Goal: Transaction & Acquisition: Purchase product/service

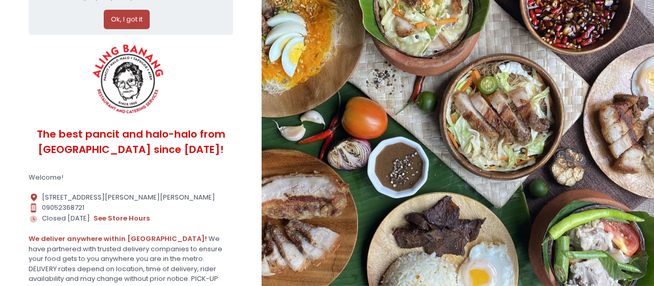
scroll to position [106, 0]
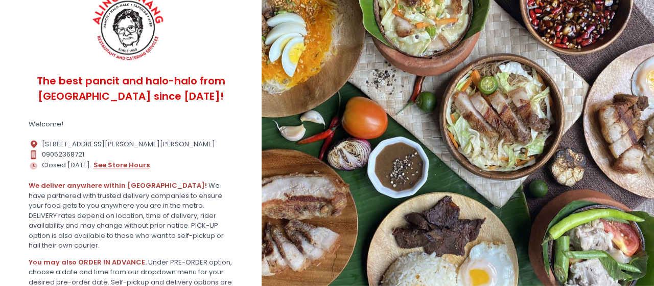
click at [127, 171] on button "see store hours" at bounding box center [121, 164] width 57 height 11
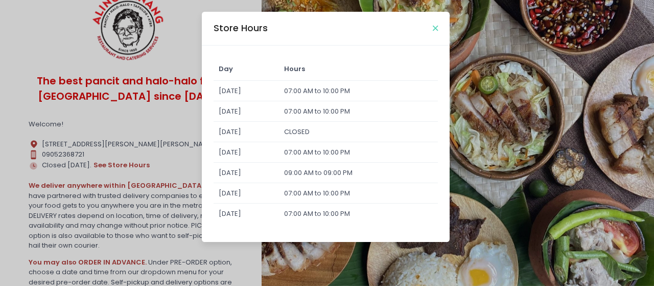
click at [437, 27] on icon "Close" at bounding box center [435, 29] width 5 height 8
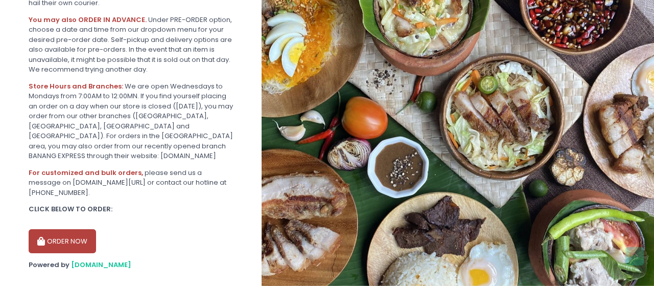
scroll to position [366, 0]
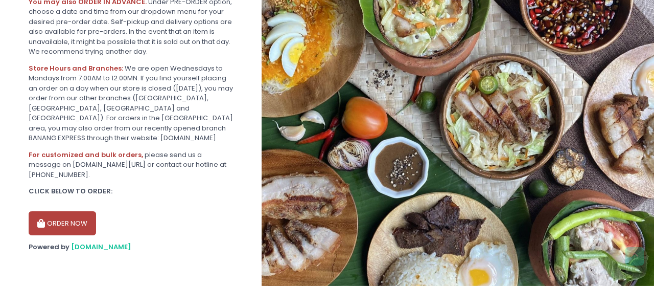
click at [68, 217] on button "ORDER NOW" at bounding box center [62, 223] width 67 height 25
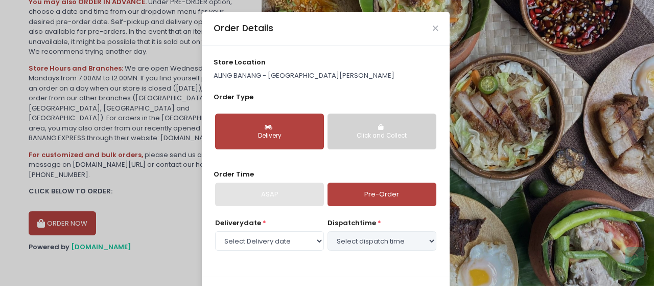
click at [250, 130] on button "Delivery" at bounding box center [269, 131] width 109 height 36
click at [377, 199] on link "Pre-Order" at bounding box center [381, 193] width 109 height 23
click at [215, 231] on select "Select Delivery date [DATE] [DATE] [DATE] [DATE] [DATE] [DATE]" at bounding box center [269, 240] width 109 height 19
select select "[DATE]"
click option "[DATE]" at bounding box center [0, 0] width 0 height 0
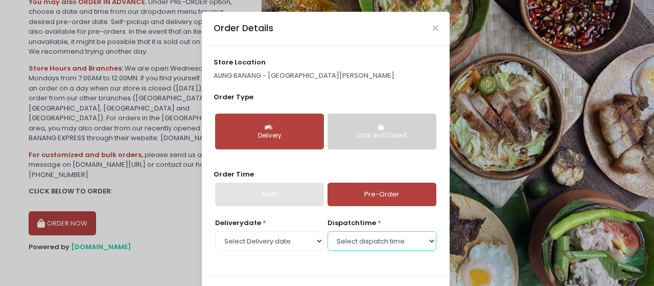
click at [327, 231] on select "Select dispatch time 07:00 AM - 07:30 AM 07:30 AM - 08:00 AM 08:00 AM - 08:30 A…" at bounding box center [381, 240] width 109 height 19
select select "07:00"
click option "07:00 AM - 07:30 AM" at bounding box center [0, 0] width 0 height 0
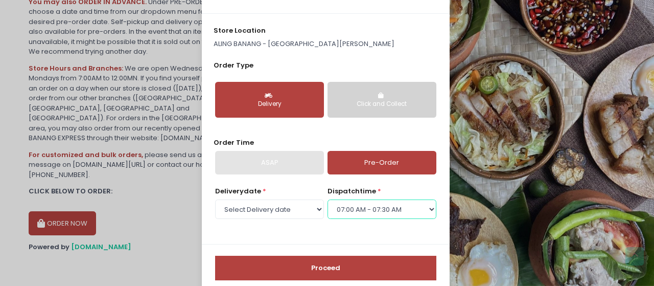
scroll to position [48, 0]
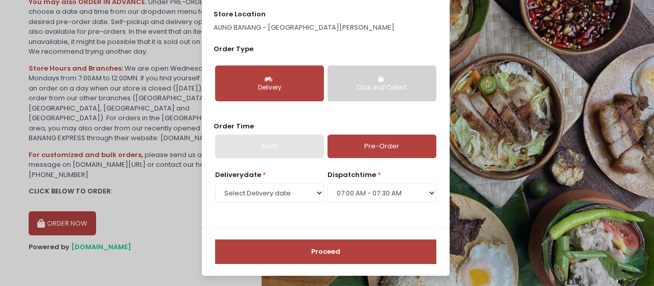
click at [360, 252] on button "Proceed" at bounding box center [325, 251] width 221 height 25
